Goal: Task Accomplishment & Management: Manage account settings

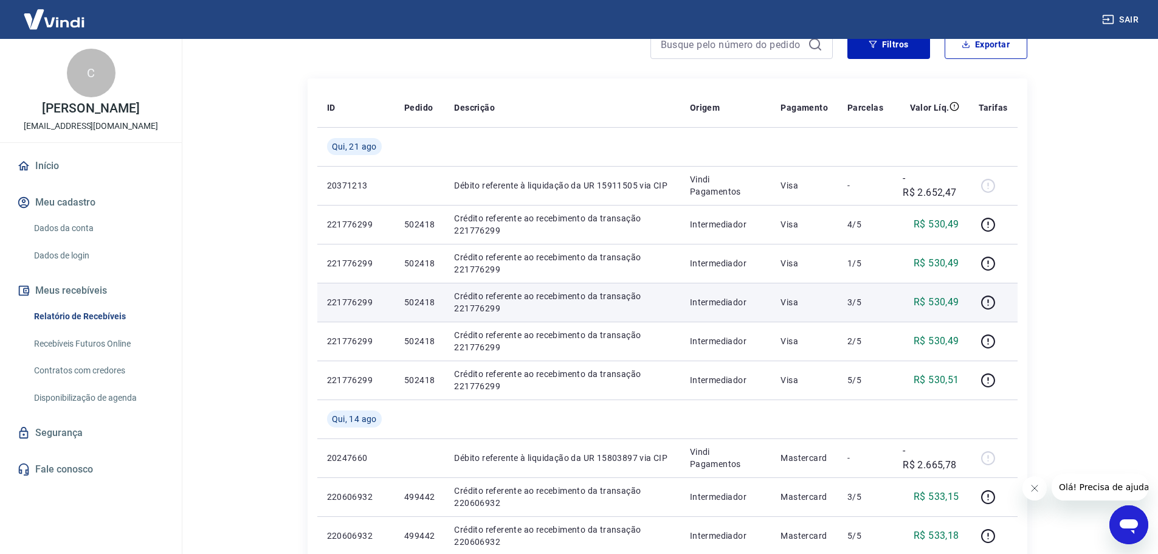
scroll to position [61, 0]
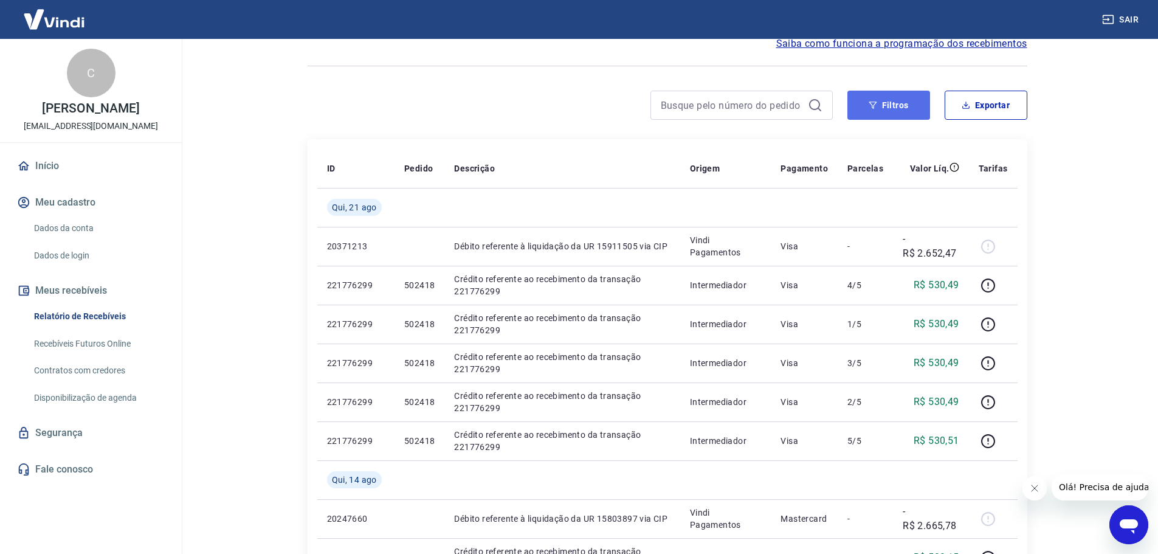
click at [882, 100] on button "Filtros" at bounding box center [889, 105] width 83 height 29
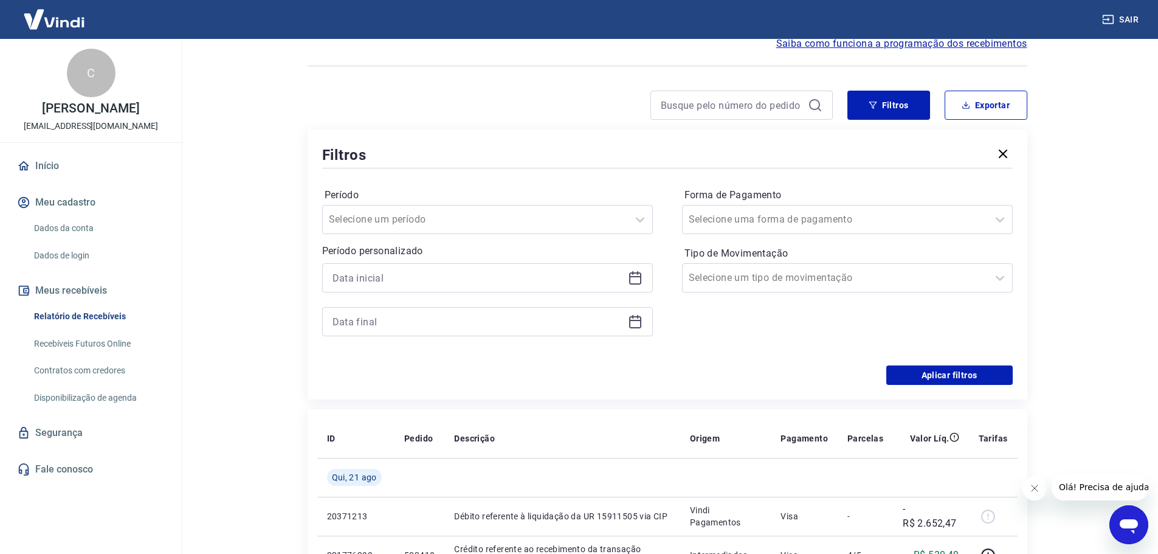
click at [634, 283] on icon at bounding box center [635, 278] width 12 height 12
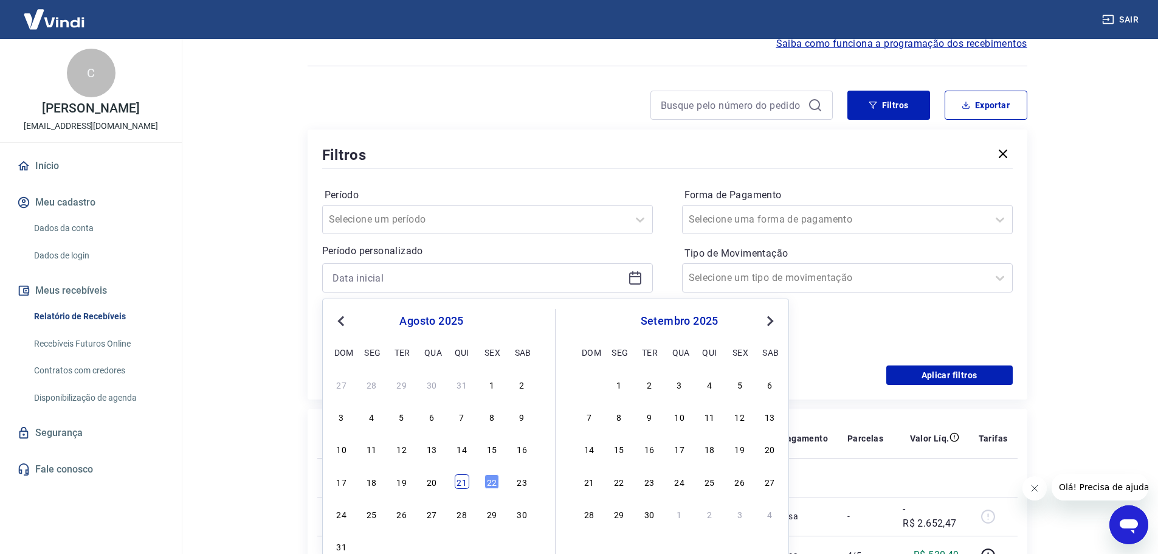
click at [460, 485] on div "21" at bounding box center [462, 481] width 15 height 15
type input "21/08/2025"
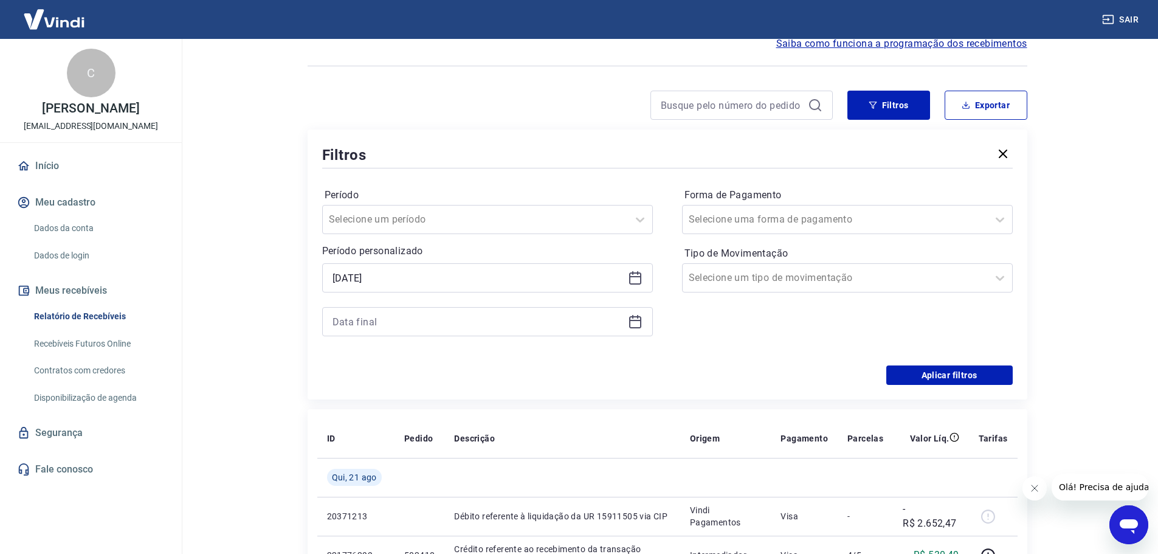
click at [636, 317] on icon at bounding box center [635, 322] width 12 height 12
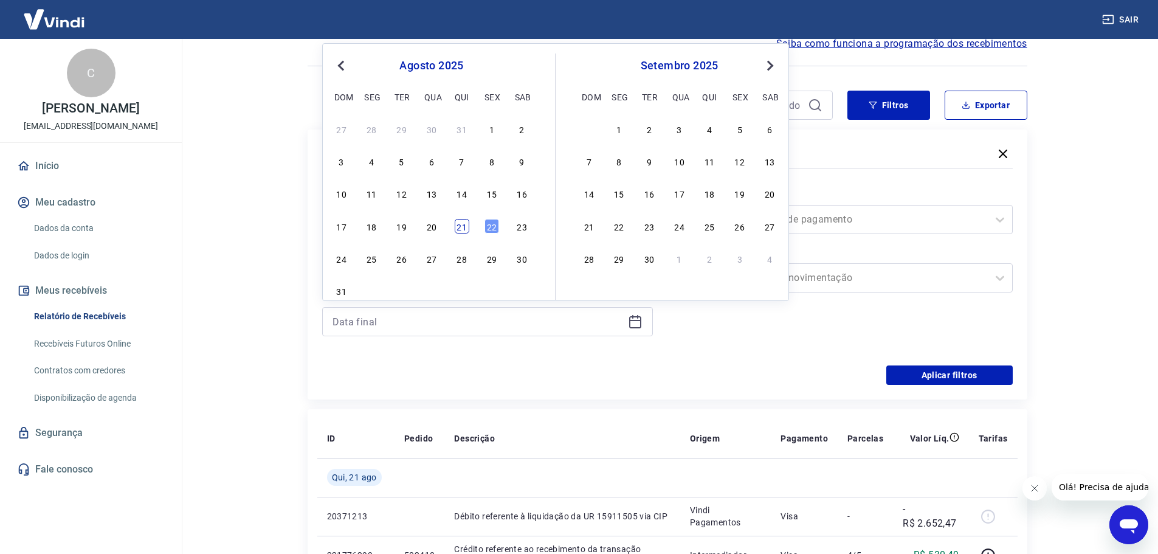
click at [463, 230] on div "21" at bounding box center [462, 226] width 15 height 15
type input "21/08/2025"
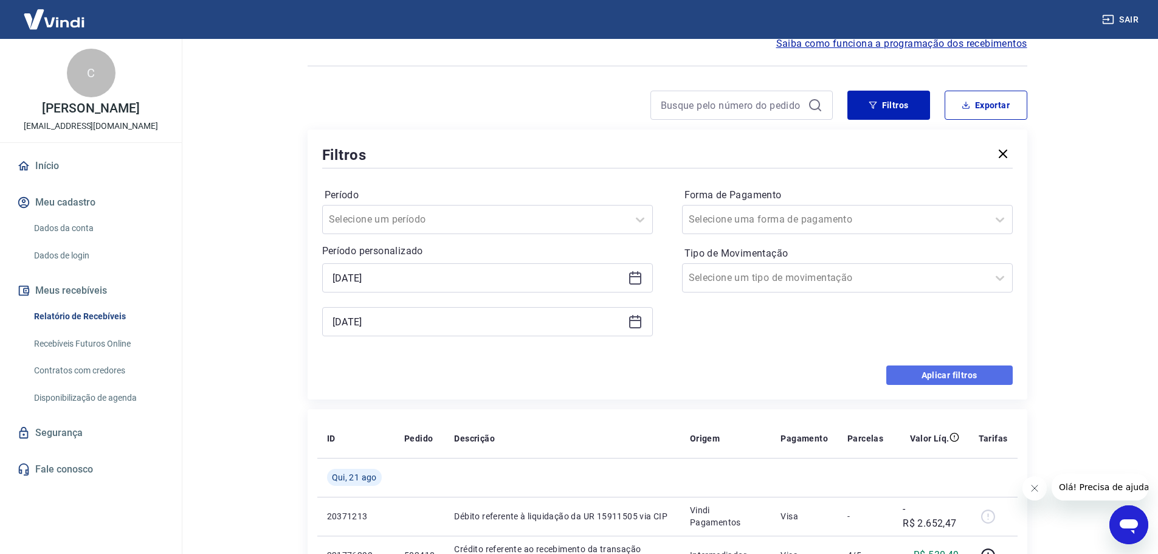
click at [945, 377] on button "Aplicar filtros" at bounding box center [950, 374] width 126 height 19
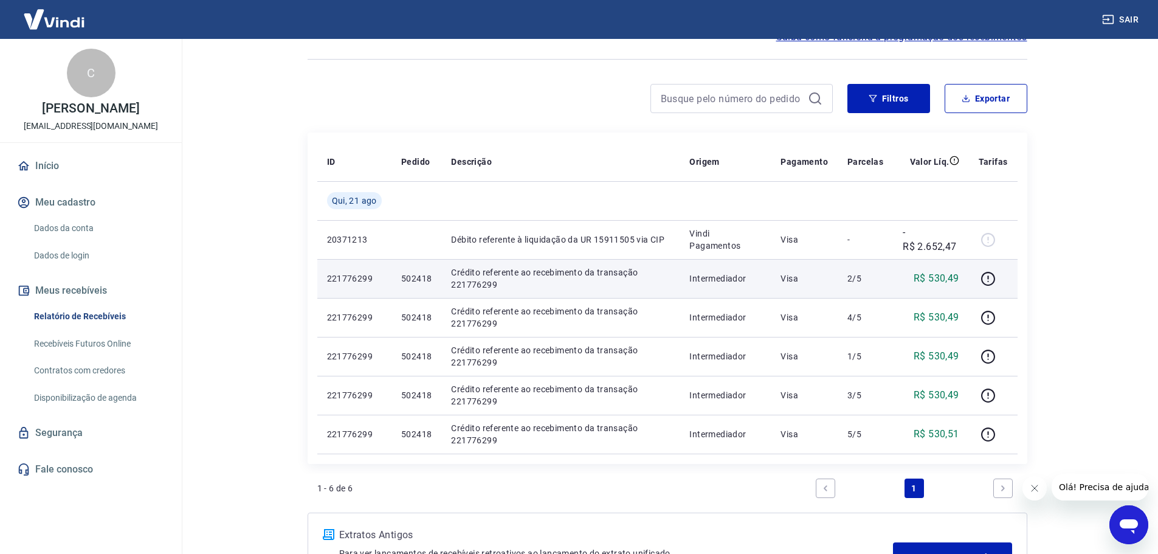
scroll to position [46, 0]
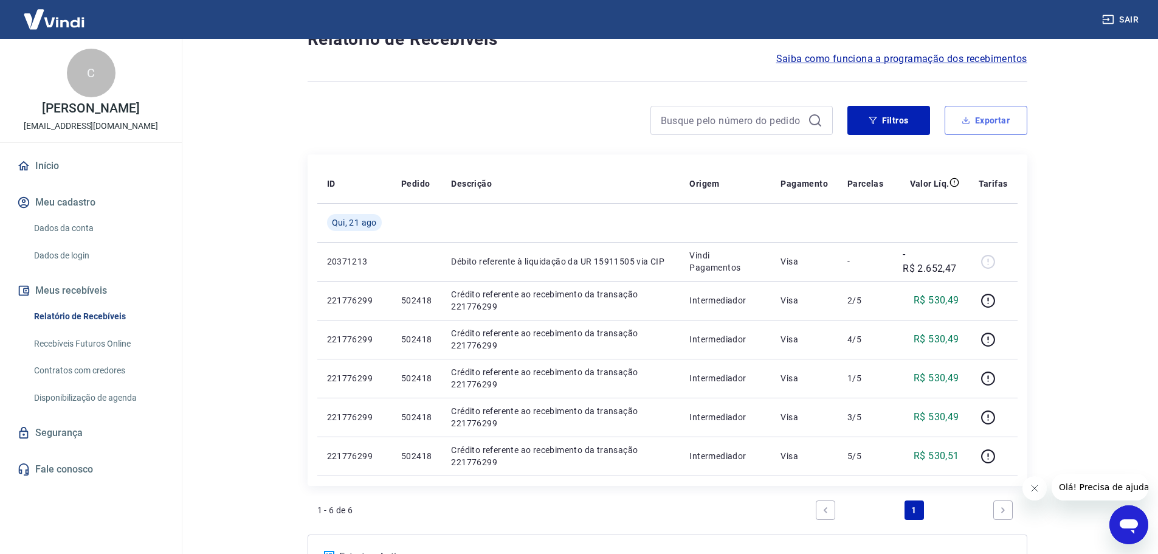
click at [973, 112] on button "Exportar" at bounding box center [986, 120] width 83 height 29
type input "21/08/2025"
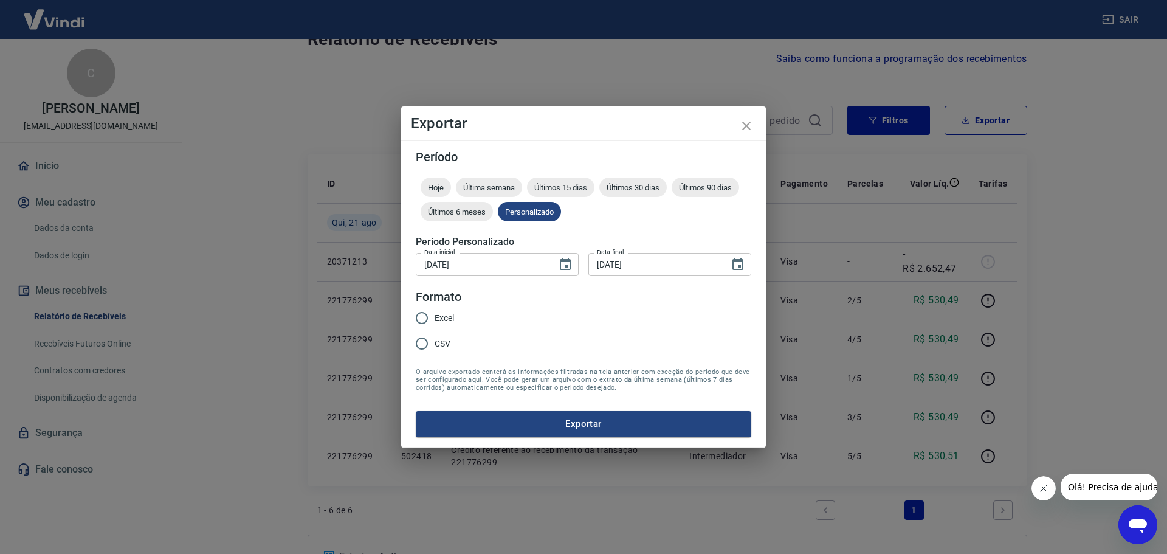
click at [421, 343] on input "CSV" at bounding box center [422, 344] width 26 height 26
radio input "true"
click at [559, 428] on button "Exportar" at bounding box center [584, 424] width 336 height 26
